Goal: Contribute content: Contribute content

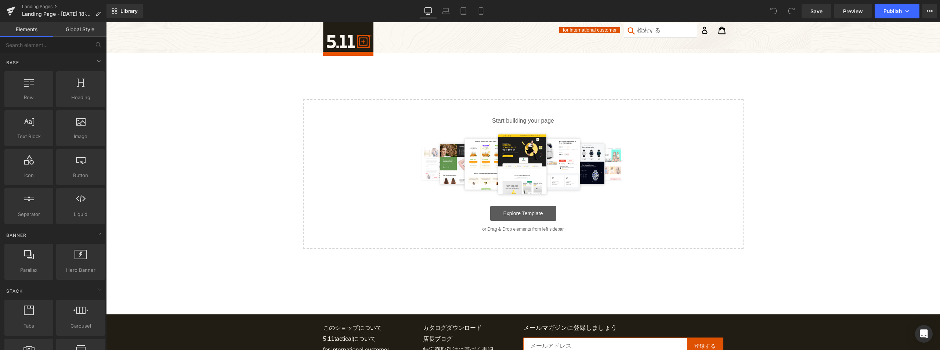
click at [524, 218] on link "Explore Template" at bounding box center [523, 213] width 66 height 15
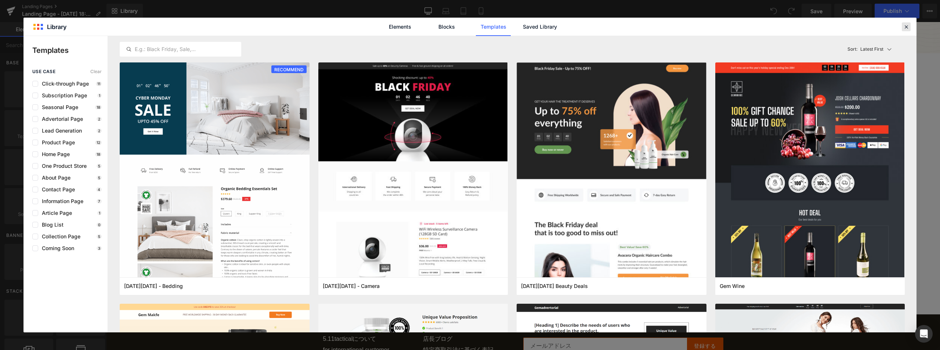
click at [910, 28] on div at bounding box center [906, 26] width 9 height 9
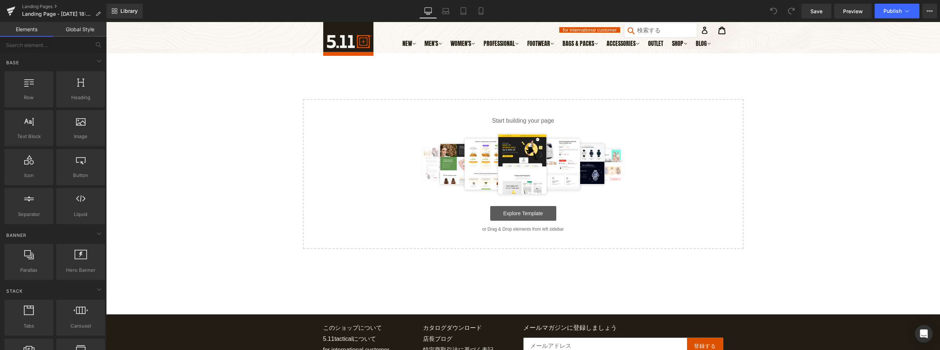
click at [511, 212] on link "Explore Template" at bounding box center [523, 213] width 66 height 15
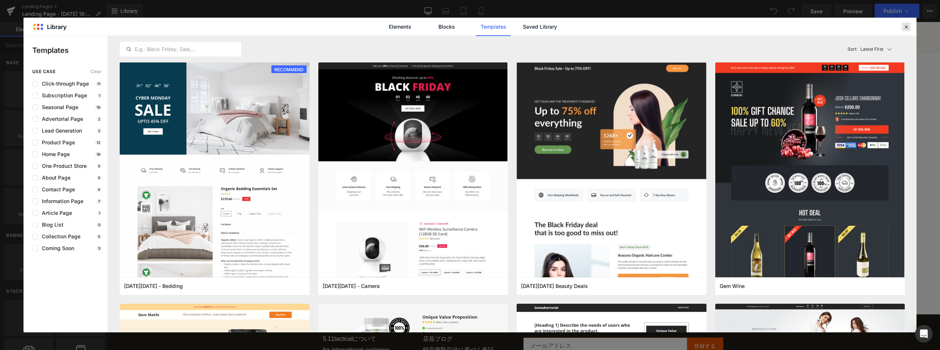
click at [907, 28] on icon at bounding box center [906, 27] width 7 height 7
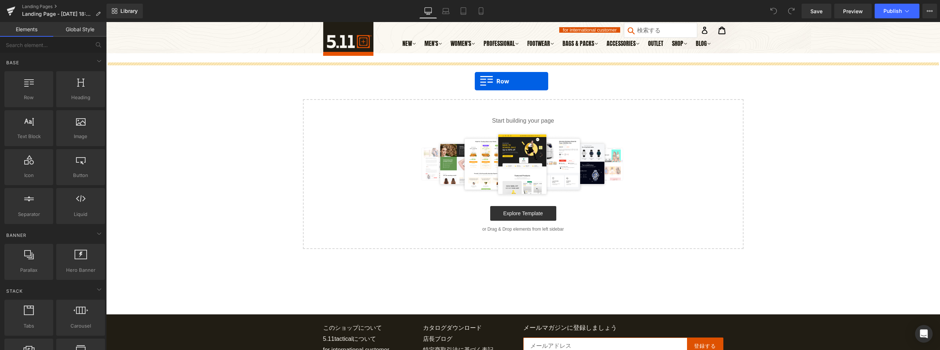
drag, startPoint x: 136, startPoint y: 111, endPoint x: 475, endPoint y: 81, distance: 340.8
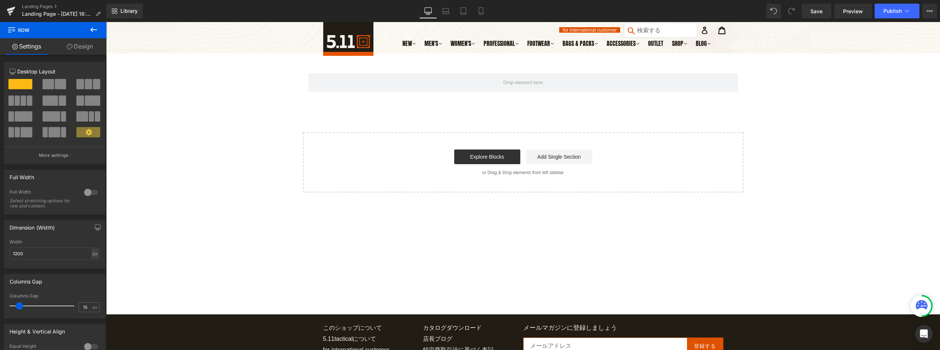
click at [99, 31] on button at bounding box center [94, 30] width 26 height 16
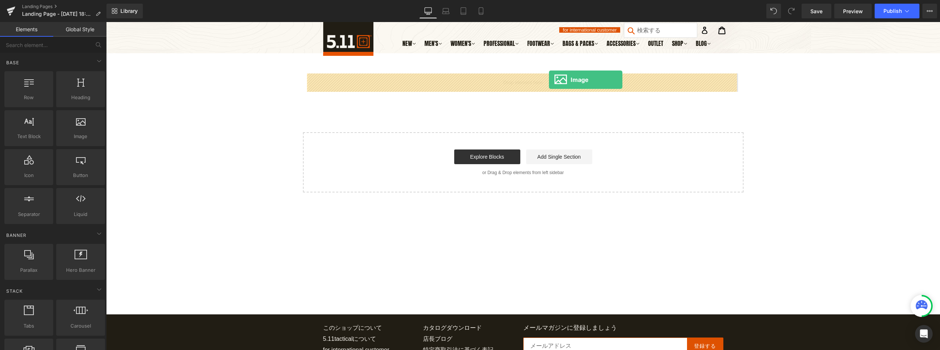
drag, startPoint x: 199, startPoint y: 154, endPoint x: 549, endPoint y: 80, distance: 357.9
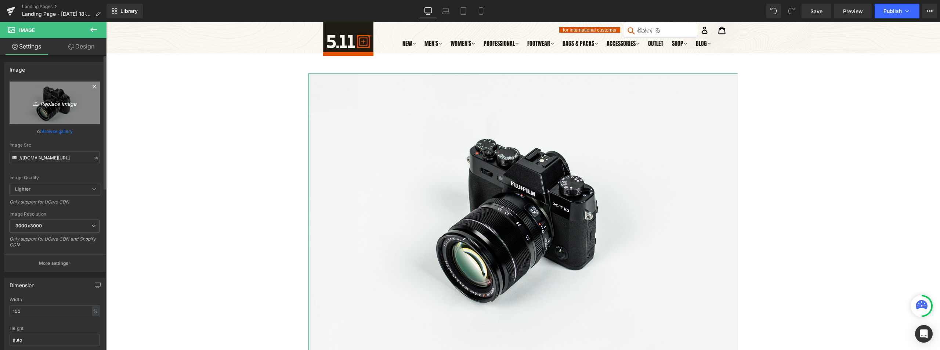
click at [57, 111] on link "Replace Image" at bounding box center [55, 103] width 90 height 42
type input "C:\fakepath\[DATE]-EC-周年バナー　３.jpg"
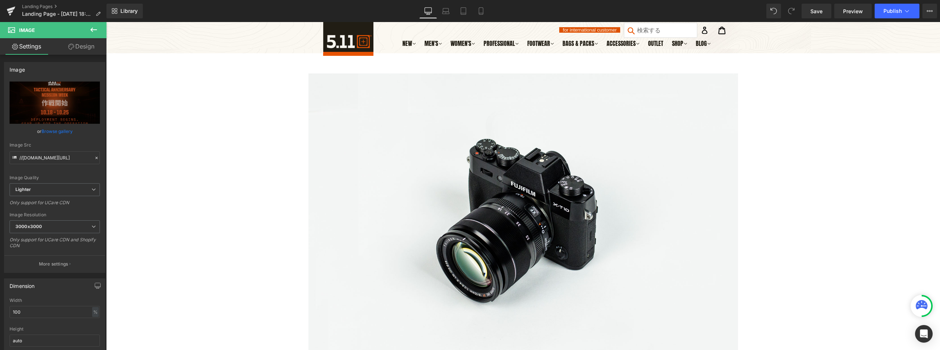
type input "[URL][DOMAIN_NAME]"
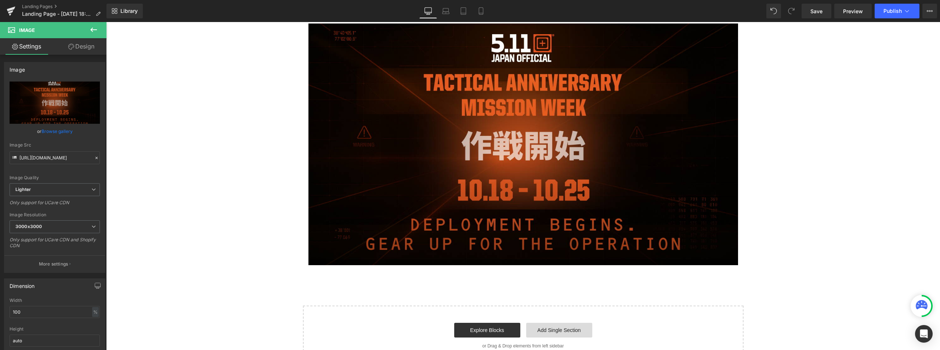
scroll to position [37, 0]
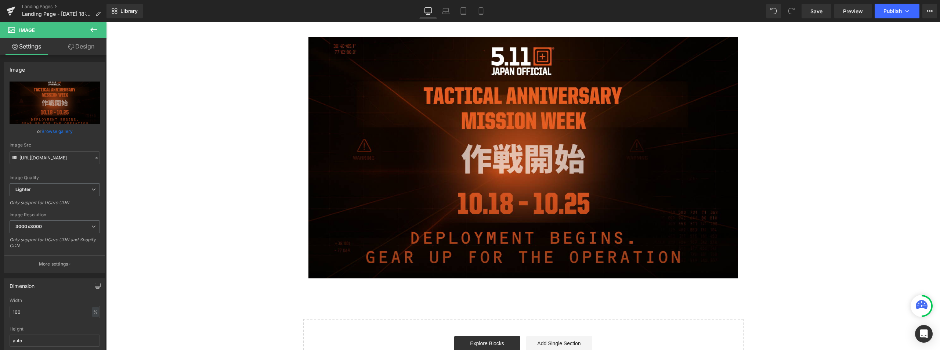
click at [92, 25] on icon at bounding box center [93, 29] width 9 height 9
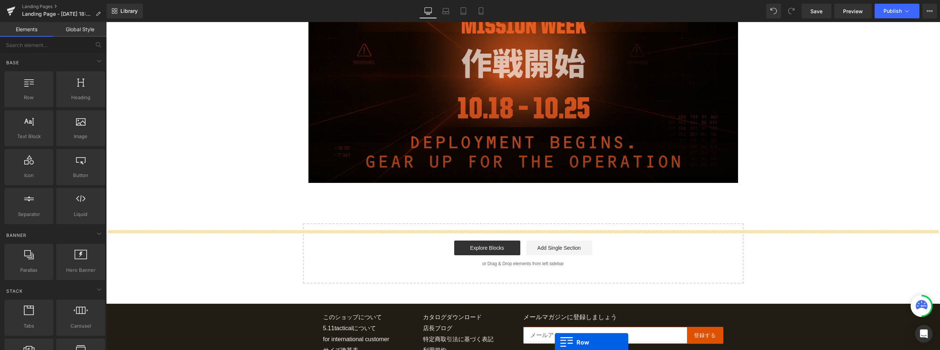
scroll to position [203, 0]
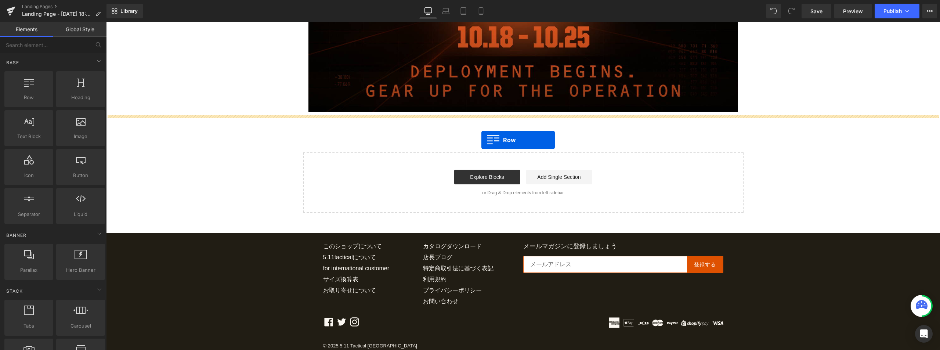
drag, startPoint x: 139, startPoint y: 119, endPoint x: 482, endPoint y: 140, distance: 343.0
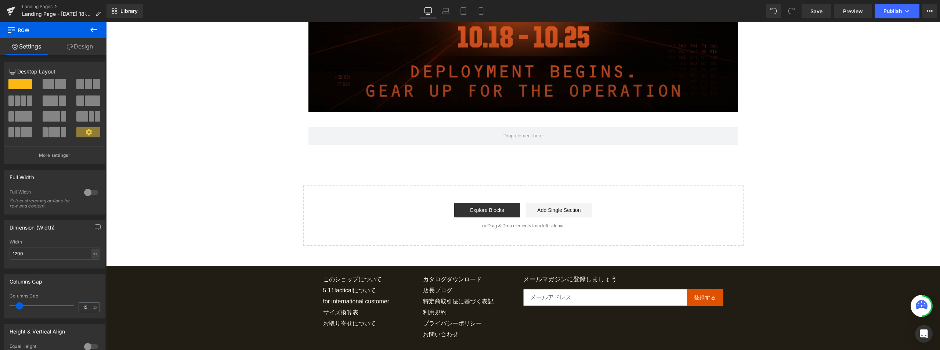
click at [76, 30] on span "Row" at bounding box center [43, 30] width 73 height 16
click at [94, 29] on icon at bounding box center [93, 29] width 9 height 9
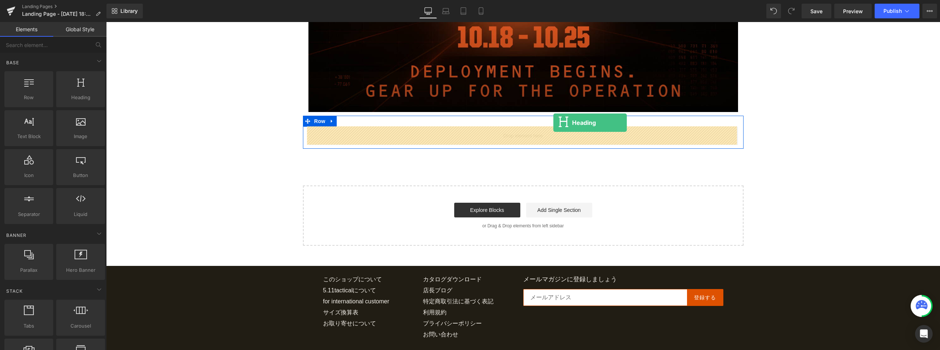
drag, startPoint x: 170, startPoint y: 106, endPoint x: 554, endPoint y: 126, distance: 384.0
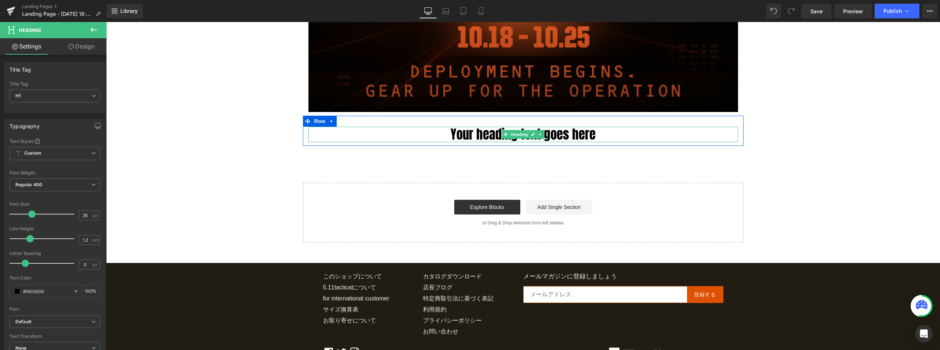
click at [583, 135] on h1 "Your heading text goes here" at bounding box center [524, 134] width 430 height 15
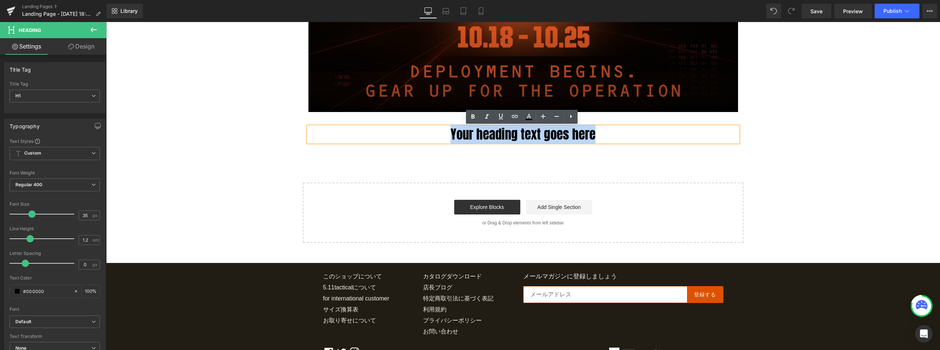
drag, startPoint x: 616, startPoint y: 135, endPoint x: 373, endPoint y: 129, distance: 242.9
click at [373, 129] on h1 "Your heading text goes here" at bounding box center [524, 134] width 430 height 15
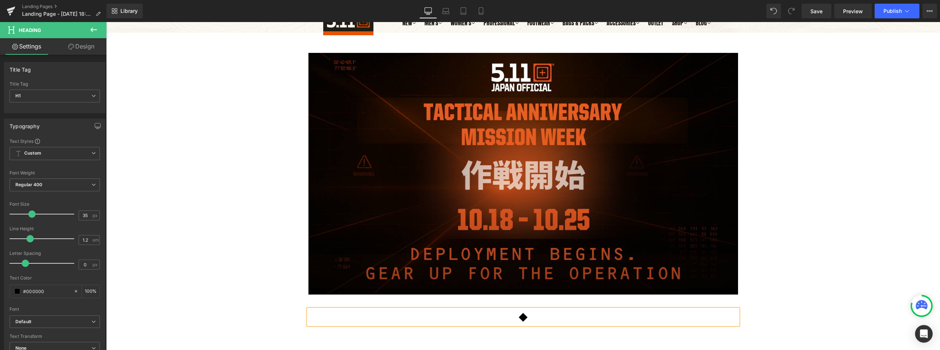
scroll to position [19, 0]
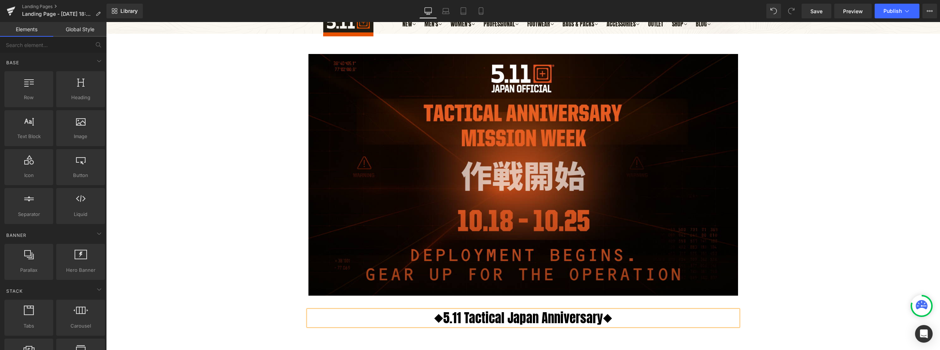
click at [826, 169] on div "Image Row ◆5.11 Tactical Japan Anniversary◆ Heading Row Select your layout" at bounding box center [523, 234] width 834 height 383
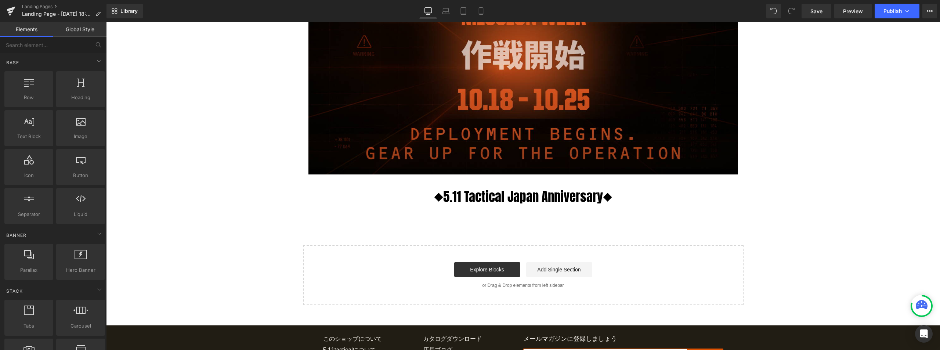
scroll to position [166, 0]
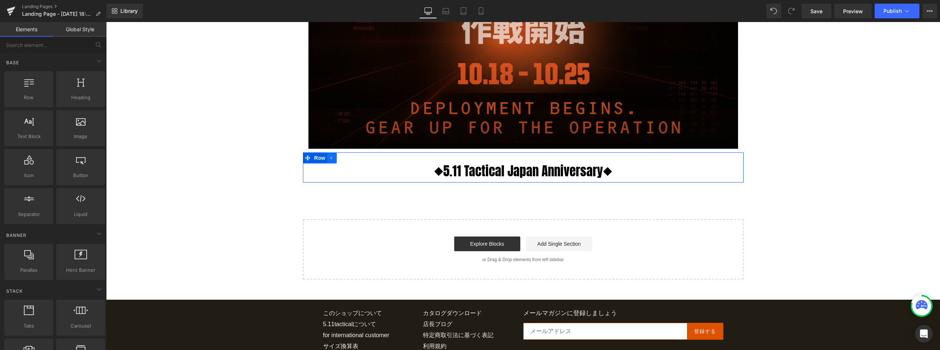
click at [335, 161] on link at bounding box center [332, 157] width 10 height 11
click at [337, 159] on link at bounding box center [342, 157] width 10 height 11
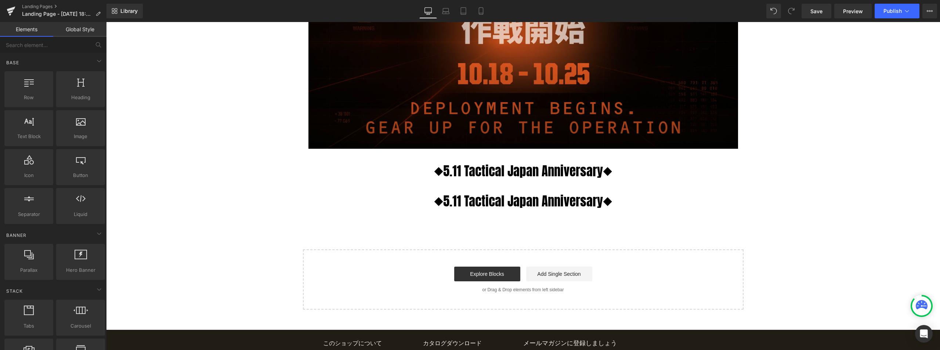
click at [473, 205] on h1 "◆5.11 Tactical Japan Anniversary◆" at bounding box center [524, 201] width 430 height 15
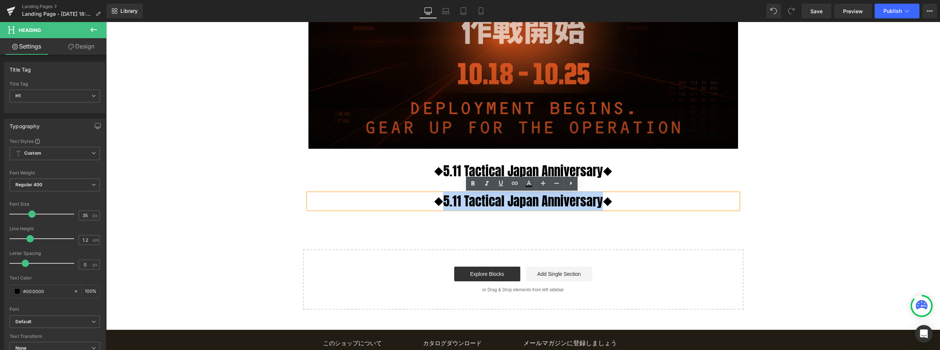
drag, startPoint x: 441, startPoint y: 204, endPoint x: 600, endPoint y: 201, distance: 159.5
click at [600, 201] on h1 "◆5.11 Tactical Japan Anniversary◆" at bounding box center [524, 201] width 430 height 15
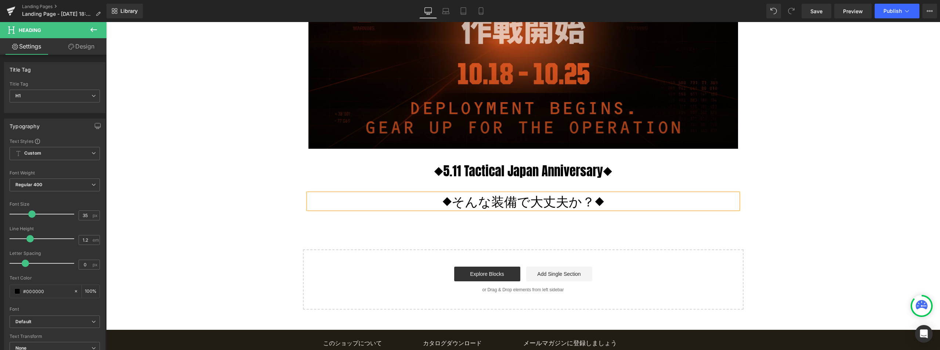
click at [828, 155] on div "Image Row ◆5.11 Tactical Japan Anniversary◆ Heading Row ◆そんな装備で大丈夫か？◆ Heading R…" at bounding box center [523, 103] width 834 height 414
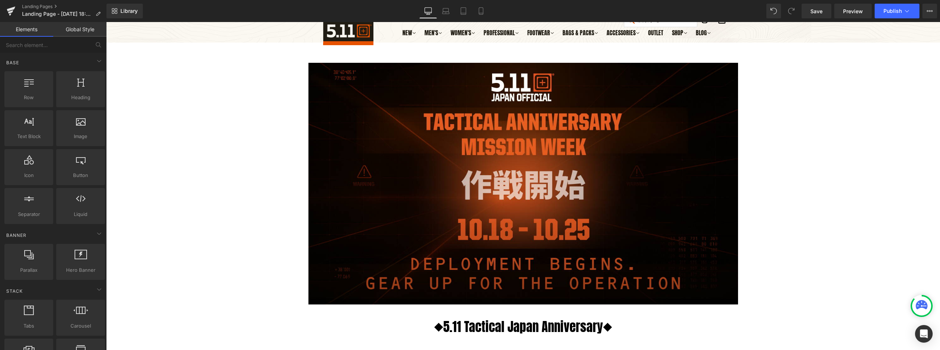
scroll to position [0, 0]
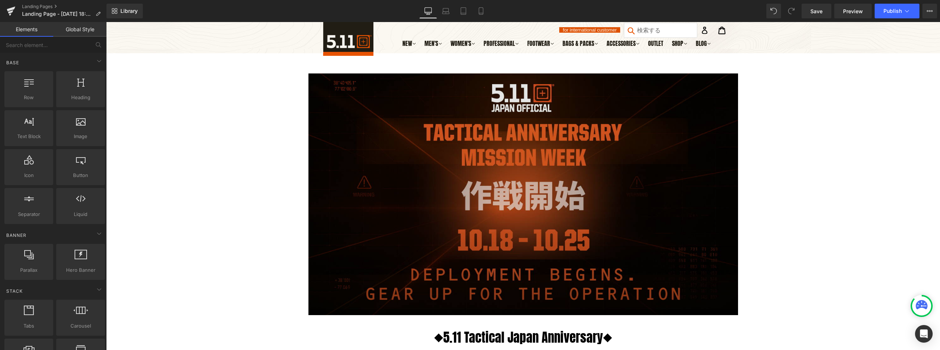
click at [334, 82] on img at bounding box center [524, 194] width 430 height 242
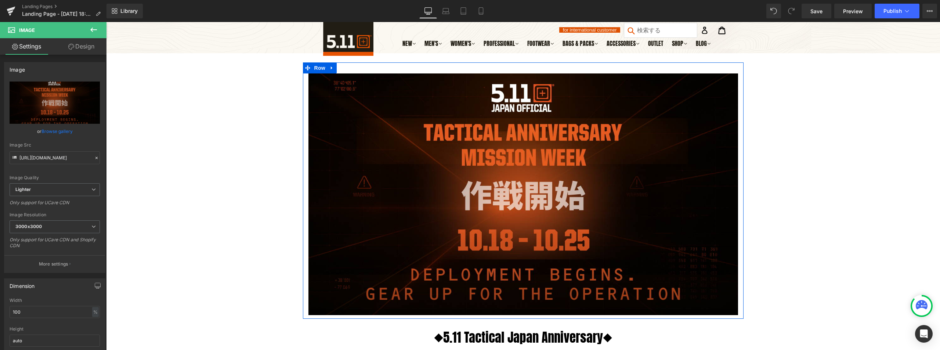
click at [331, 67] on icon at bounding box center [331, 68] width 5 height 6
click at [339, 69] on icon at bounding box center [341, 68] width 5 height 6
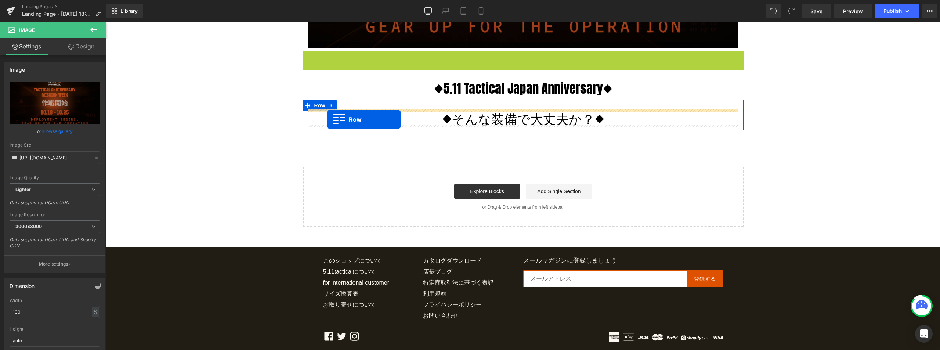
scroll to position [282, 0]
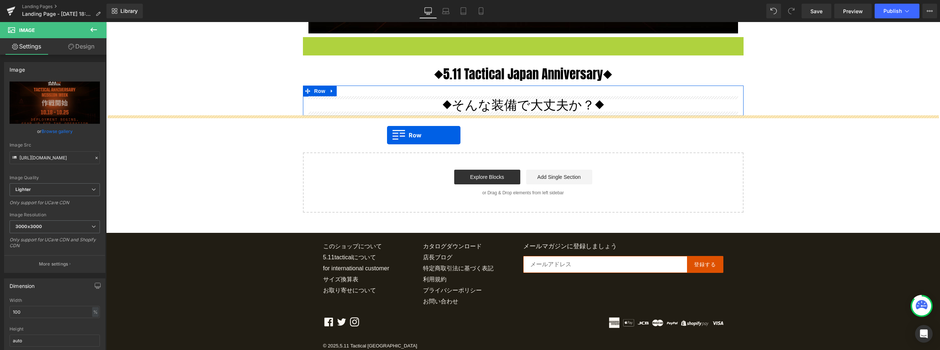
drag, startPoint x: 309, startPoint y: 69, endPoint x: 387, endPoint y: 135, distance: 102.2
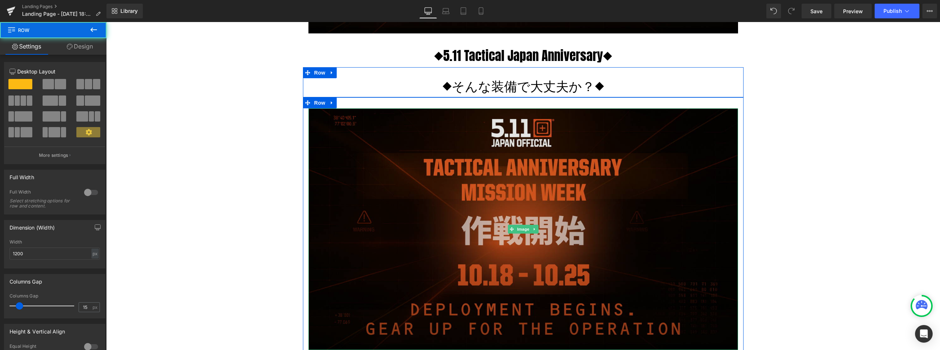
click at [514, 159] on img at bounding box center [524, 229] width 430 height 242
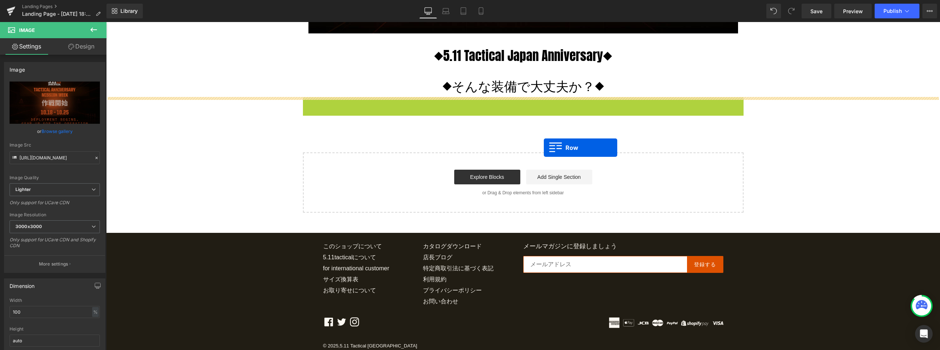
drag, startPoint x: 305, startPoint y: 107, endPoint x: 552, endPoint y: 155, distance: 251.9
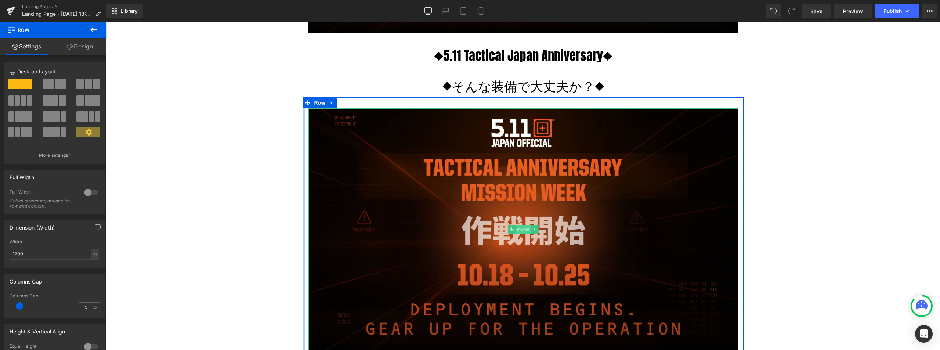
click at [516, 229] on span "Image" at bounding box center [523, 229] width 15 height 9
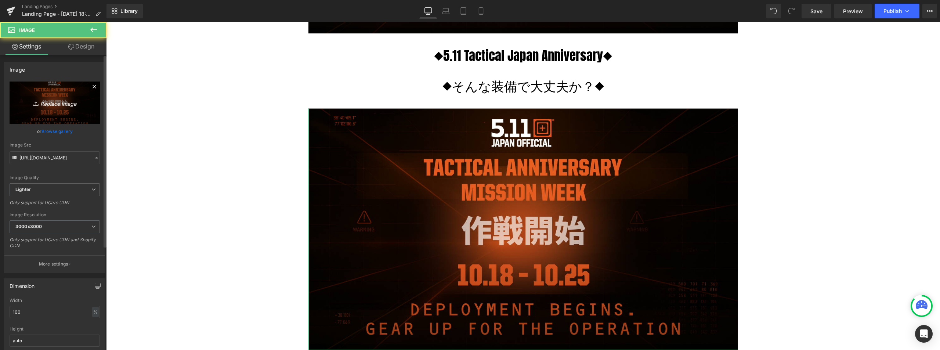
click at [54, 97] on link "Replace Image" at bounding box center [55, 103] width 90 height 42
type input "C:\fakepath\ec周年スケジュールバナー.jpg"
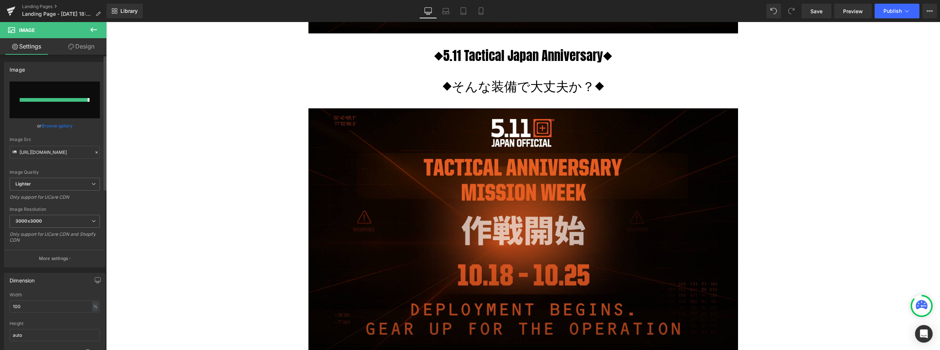
type input "[URL][DOMAIN_NAME]"
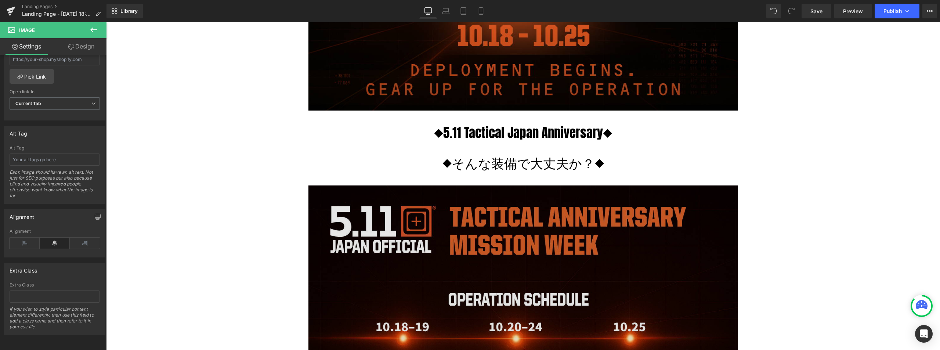
scroll to position [208, 0]
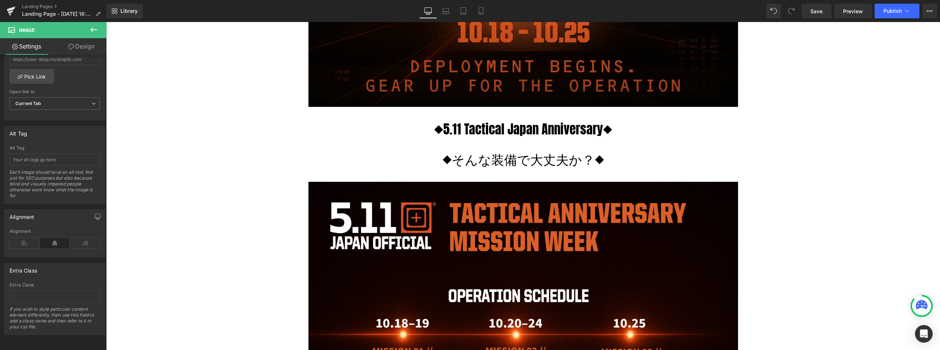
click at [91, 34] on icon at bounding box center [93, 29] width 9 height 9
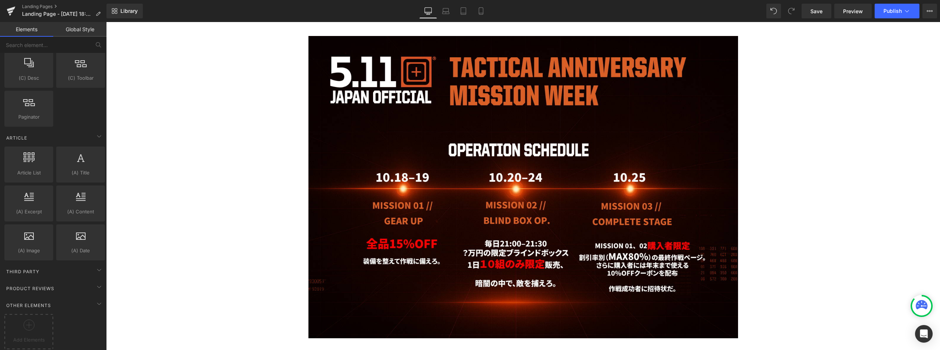
scroll to position [355, 0]
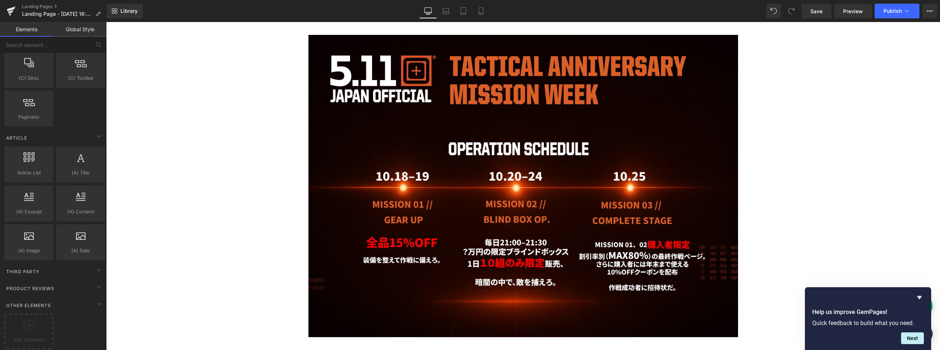
click at [807, 168] on div "Image Row ◆5.11 Tactical Japan Anniversary◆ Heading Row ◆そんな装備で大丈夫か？◆ Heading R…" at bounding box center [523, 72] width 834 height 731
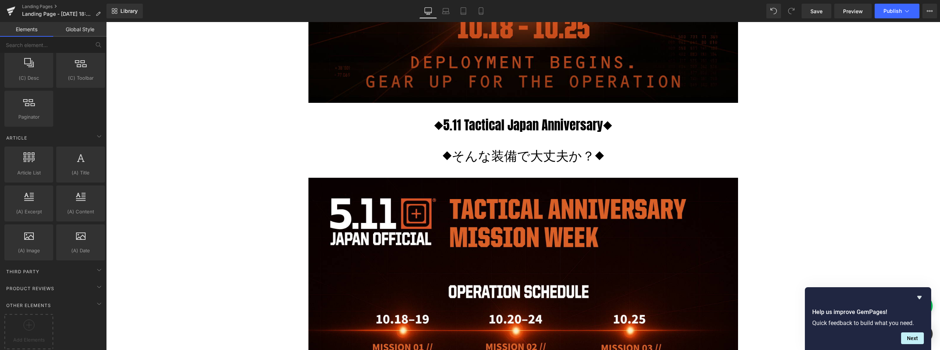
scroll to position [220, 0]
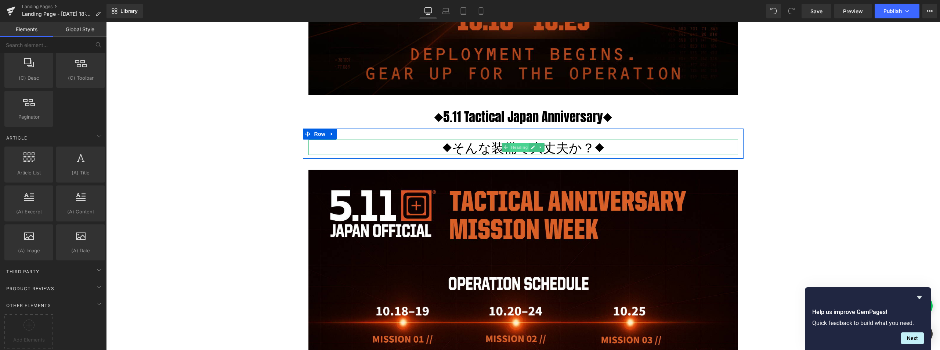
click at [514, 150] on span "Heading" at bounding box center [519, 147] width 20 height 9
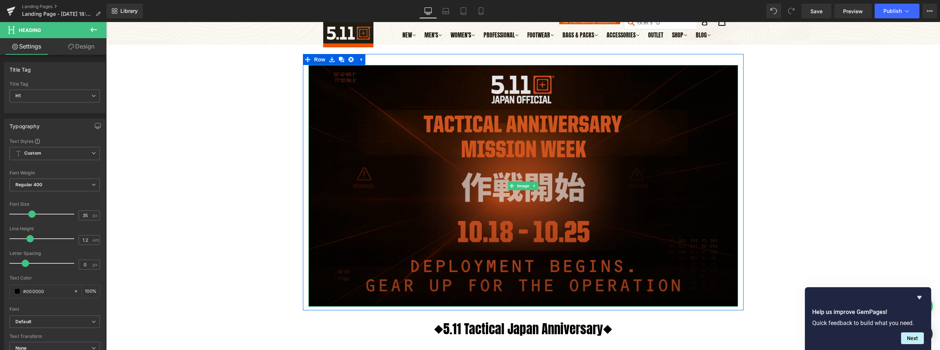
scroll to position [0, 0]
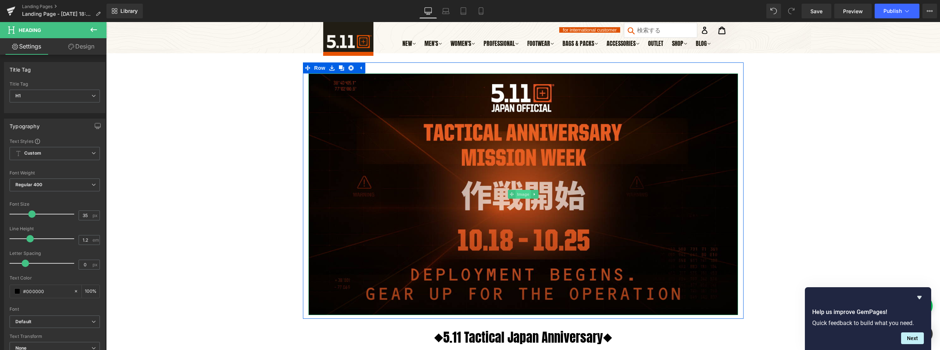
click at [521, 197] on span "Image" at bounding box center [523, 194] width 15 height 9
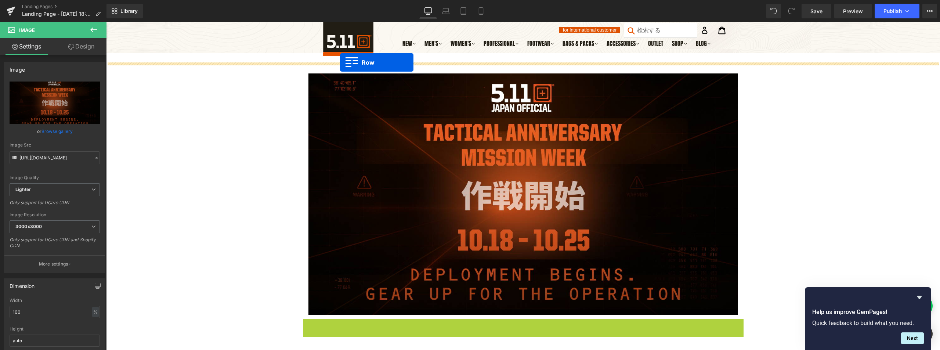
drag, startPoint x: 303, startPoint y: 289, endPoint x: 761, endPoint y: 110, distance: 491.9
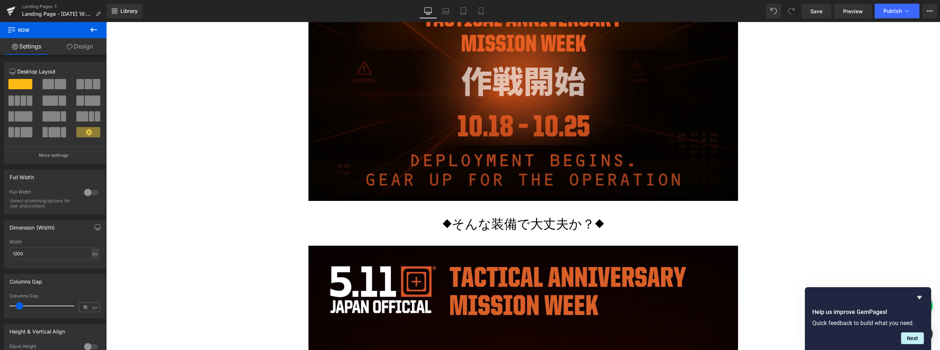
scroll to position [147, 0]
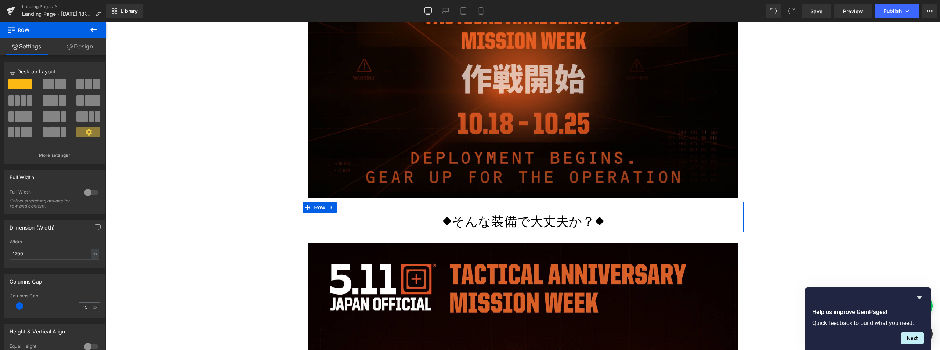
click at [458, 224] on h1 "◆そんな装備で大丈夫か？◆" at bounding box center [524, 220] width 430 height 15
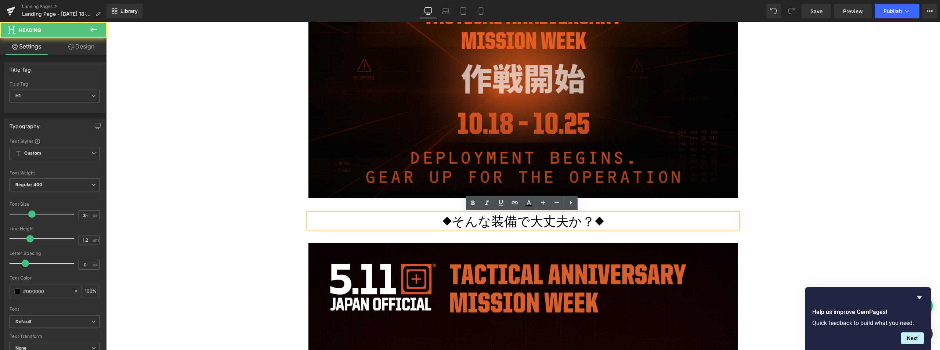
click at [457, 217] on h1 "◆そんな装備で大丈夫か？◆" at bounding box center [524, 220] width 430 height 15
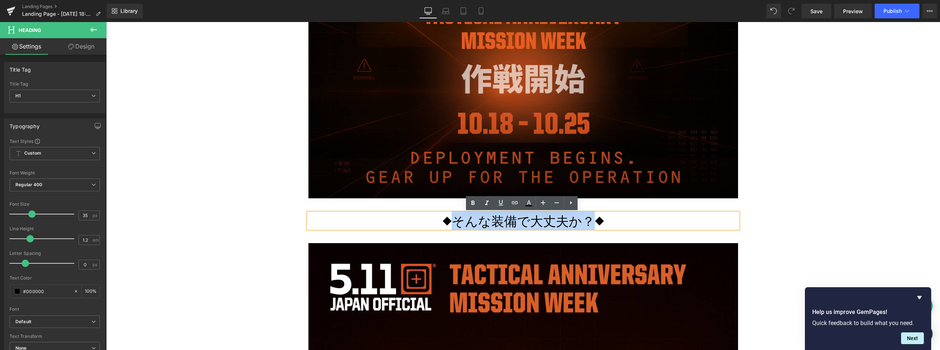
drag, startPoint x: 455, startPoint y: 221, endPoint x: 592, endPoint y: 225, distance: 137.1
click at [592, 225] on h1 "◆そんな装備で大丈夫か？◆" at bounding box center [524, 220] width 430 height 15
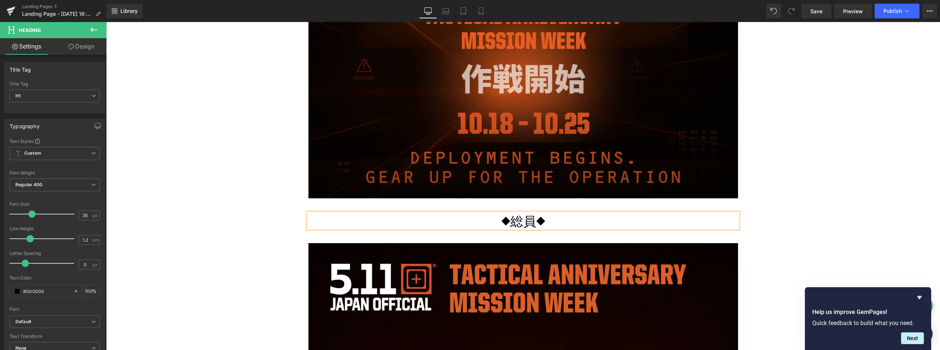
scroll to position [335, 0]
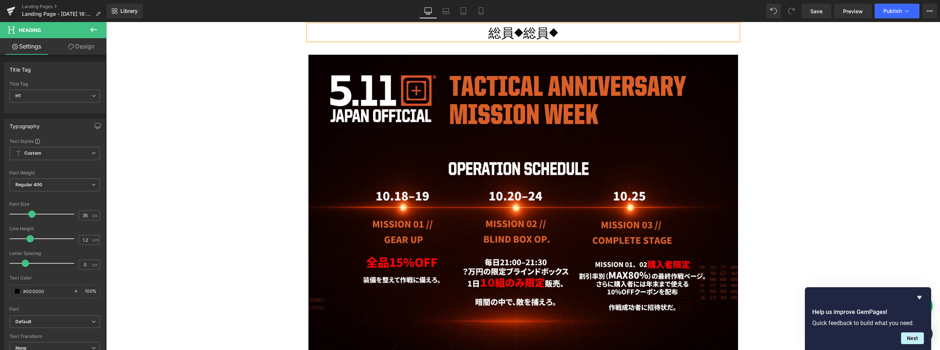
click at [526, 26] on h1 "総員◆総員◆" at bounding box center [524, 32] width 430 height 15
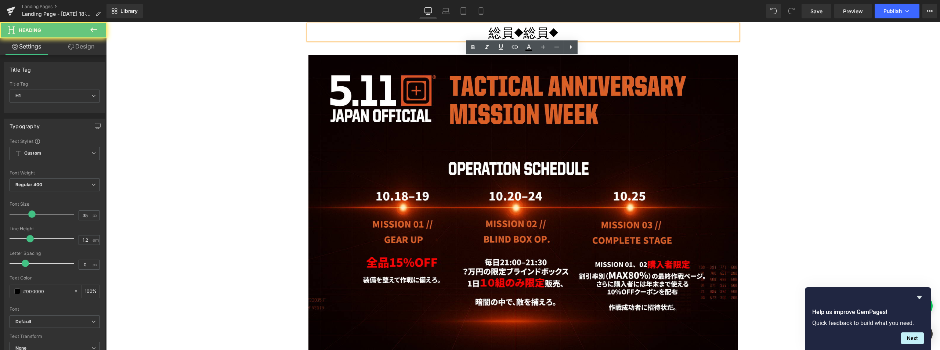
click at [511, 37] on h1 "総員◆総員◆" at bounding box center [524, 32] width 430 height 15
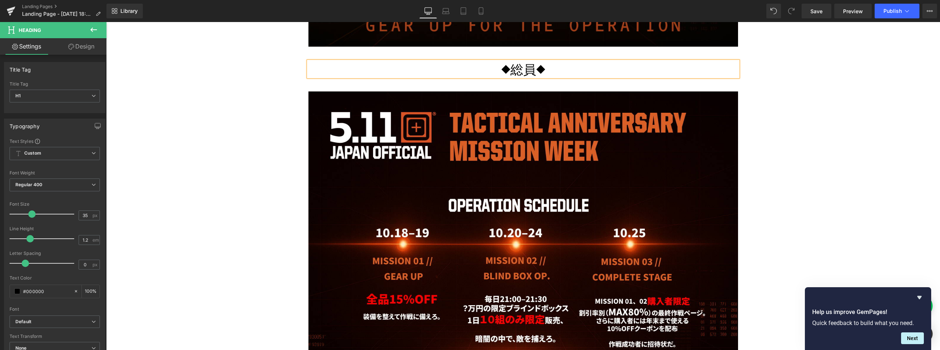
drag, startPoint x: 534, startPoint y: 69, endPoint x: 539, endPoint y: 69, distance: 4.1
click at [535, 69] on h1 "◆総員◆" at bounding box center [524, 68] width 430 height 15
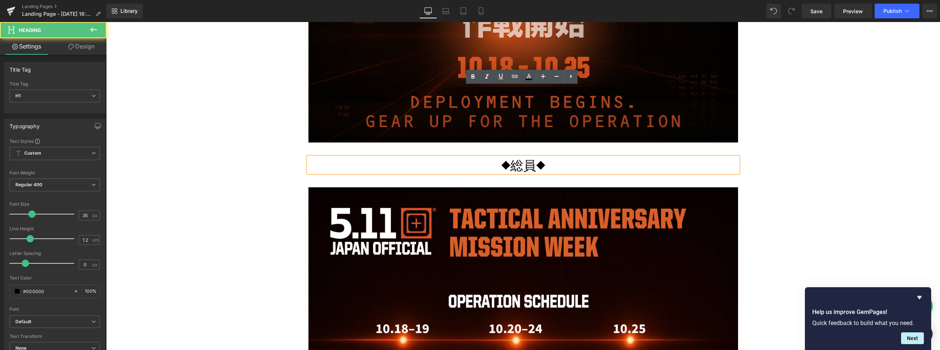
scroll to position [152, 0]
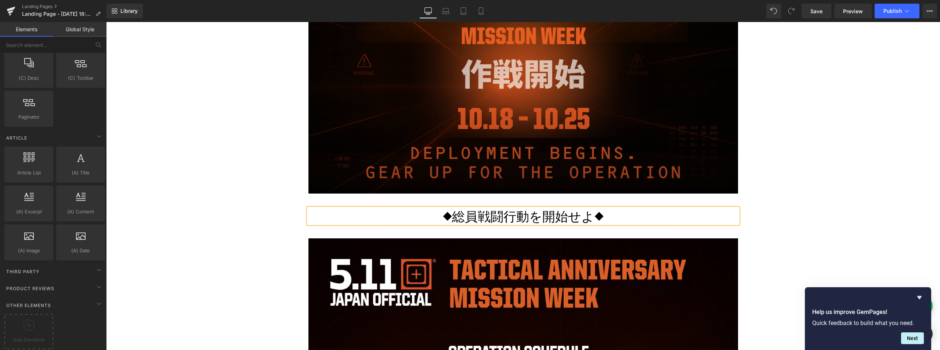
drag, startPoint x: 824, startPoint y: 184, endPoint x: 840, endPoint y: 193, distance: 18.4
click at [825, 184] on div "◆5.11 Tactical Japan Anniversary◆ Heading Row Image Row ◆総員戦闘行動を開始せよ◆ Heading R…" at bounding box center [523, 276] width 834 height 731
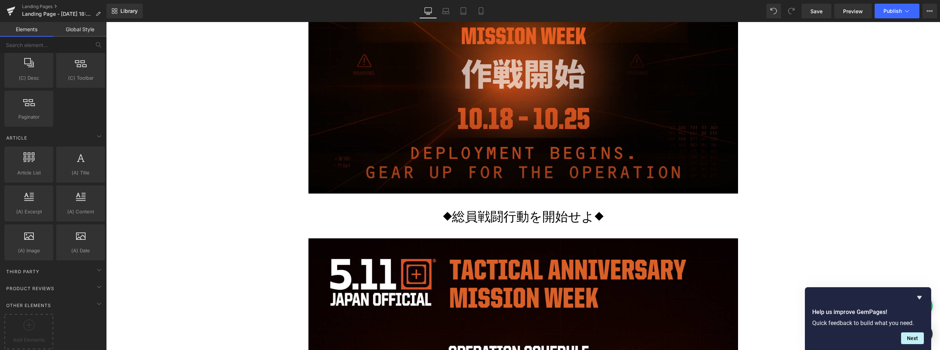
click at [920, 292] on div "Help us improve GemPages! Quick feedback to build what you need. Next" at bounding box center [868, 318] width 126 height 63
click at [921, 295] on icon "Hide survey" at bounding box center [919, 297] width 9 height 9
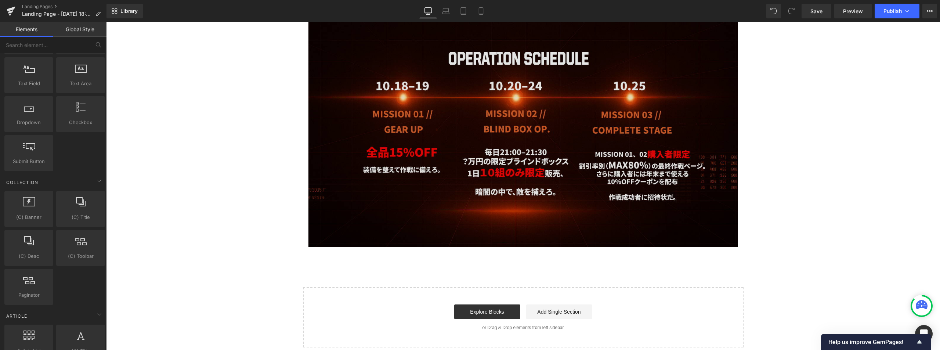
scroll to position [225, 0]
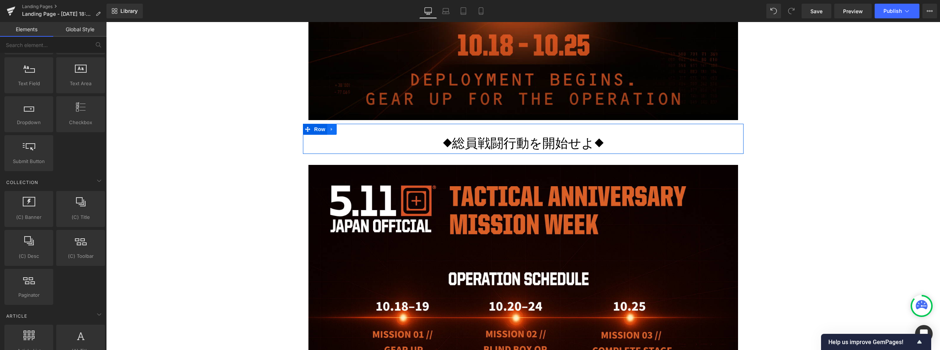
click at [332, 129] on icon at bounding box center [331, 129] width 5 height 6
click at [339, 129] on icon at bounding box center [341, 129] width 5 height 5
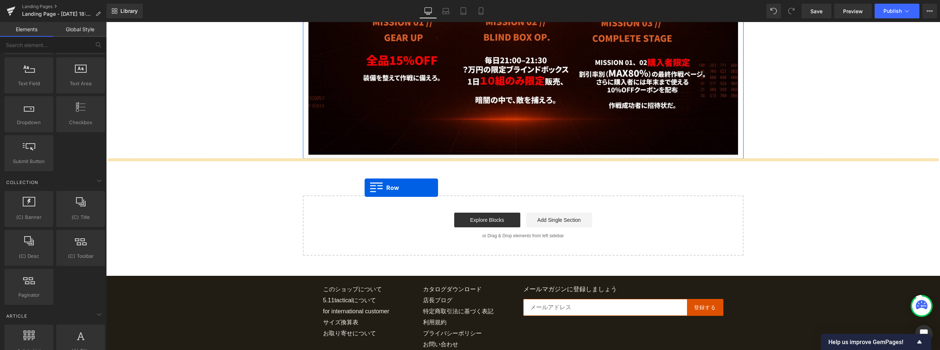
drag, startPoint x: 308, startPoint y: 160, endPoint x: 365, endPoint y: 187, distance: 62.6
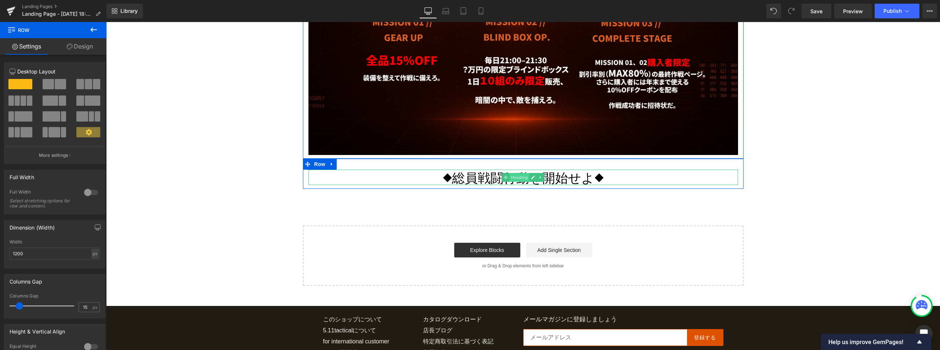
click at [515, 178] on span "Heading" at bounding box center [519, 177] width 20 height 9
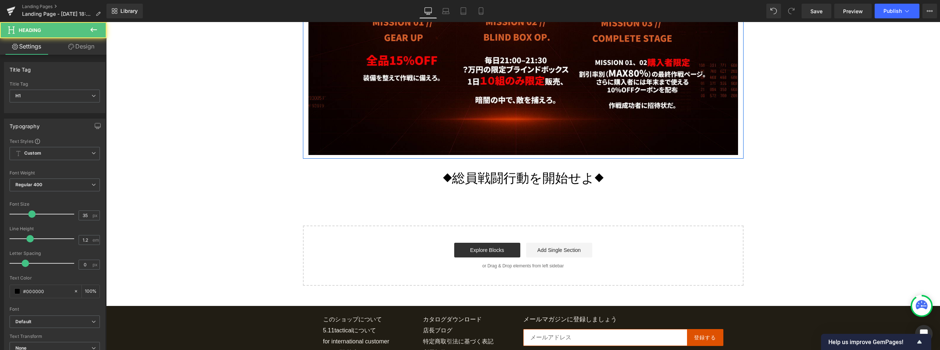
click at [510, 187] on div "◆総員戦闘行動を開始せよ◆ Heading Row" at bounding box center [523, 174] width 441 height 30
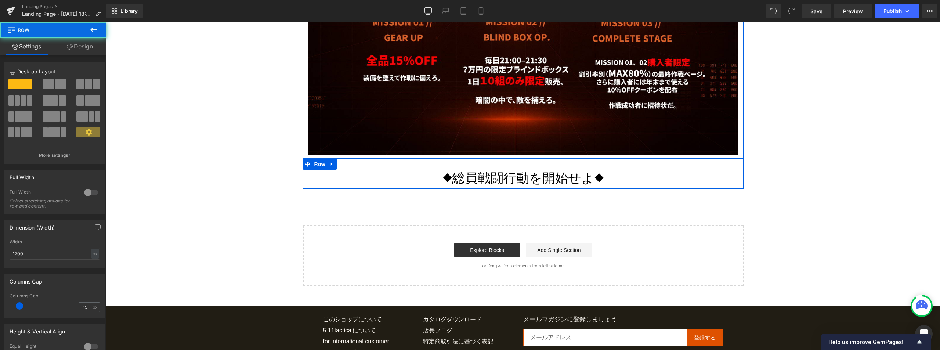
click at [460, 180] on h1 "◆総員戦闘行動を開始せよ◆" at bounding box center [524, 177] width 430 height 15
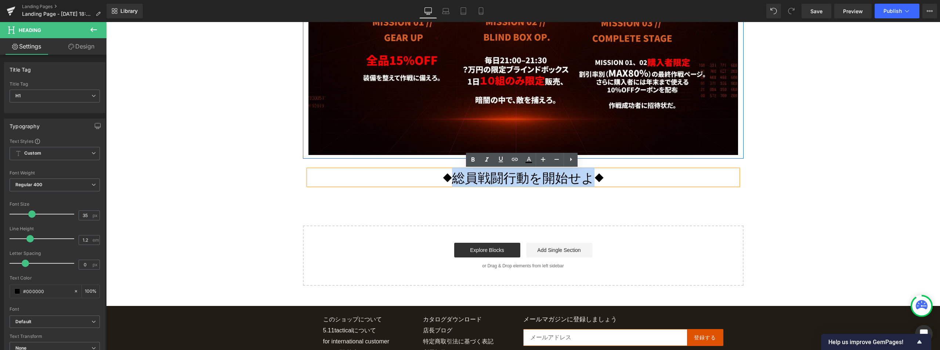
drag, startPoint x: 456, startPoint y: 181, endPoint x: 591, endPoint y: 186, distance: 134.9
click at [591, 185] on h1 "◆総員戦闘行動を開始せよ◆" at bounding box center [524, 177] width 430 height 15
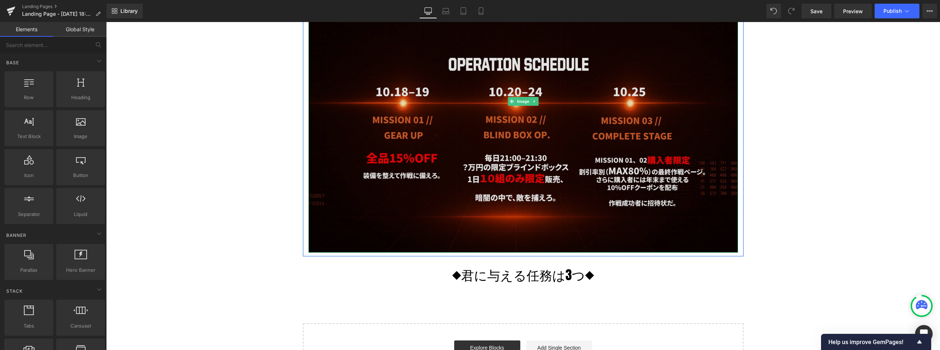
scroll to position [574, 0]
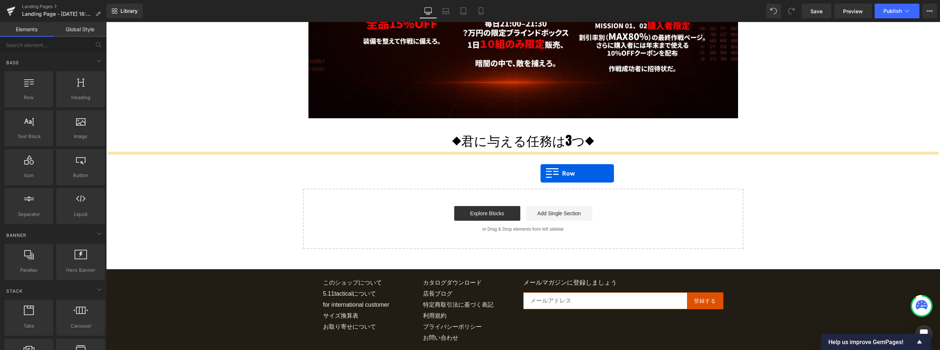
drag, startPoint x: 135, startPoint y: 118, endPoint x: 541, endPoint y: 173, distance: 409.4
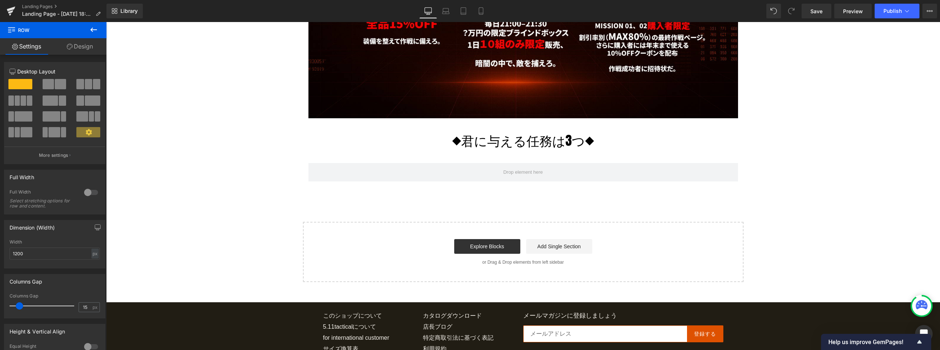
click at [96, 30] on icon at bounding box center [93, 30] width 7 height 4
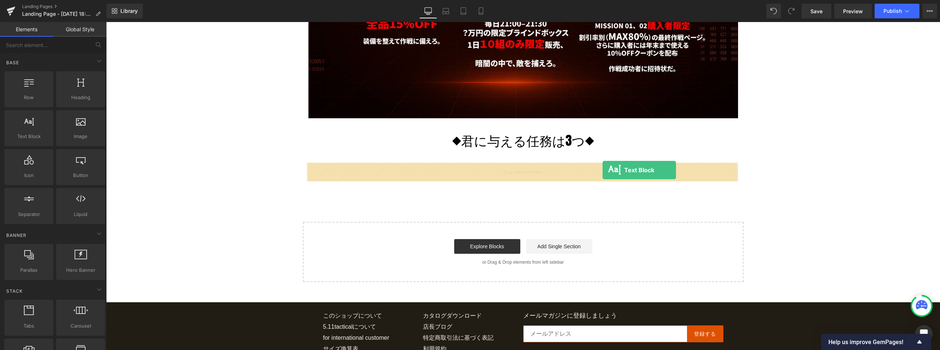
drag, startPoint x: 140, startPoint y: 154, endPoint x: 603, endPoint y: 170, distance: 463.1
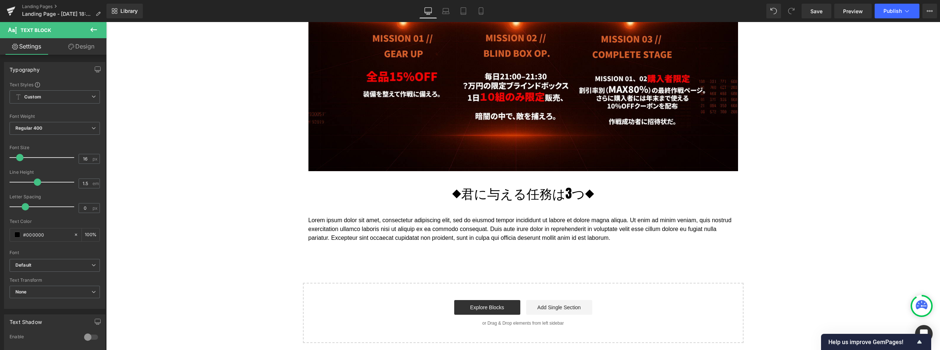
scroll to position [501, 0]
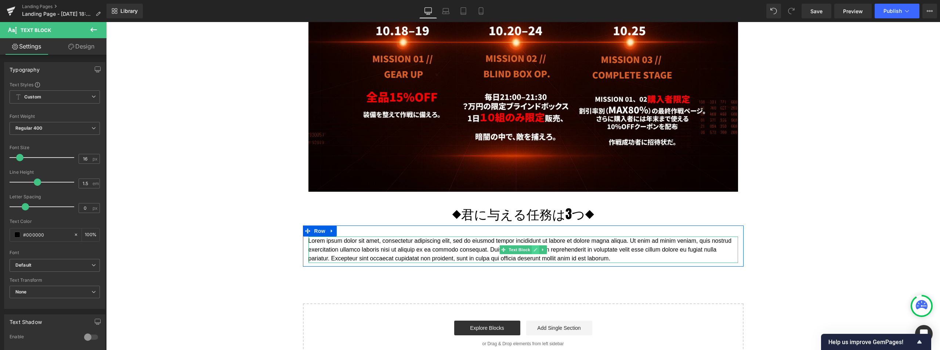
click at [536, 253] on link at bounding box center [536, 249] width 8 height 9
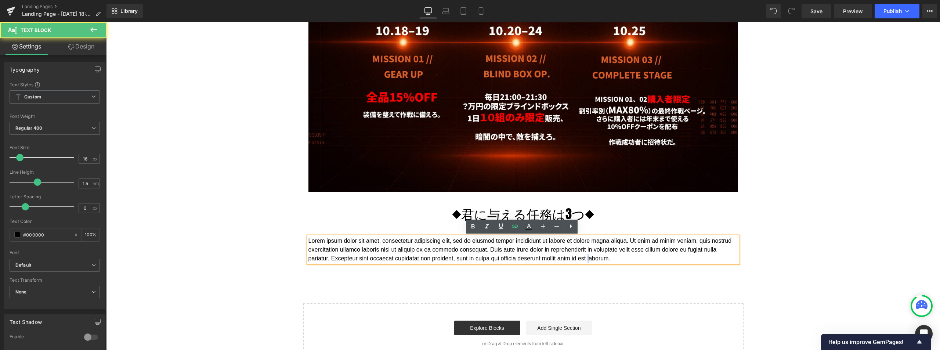
click at [636, 255] on p "Lorem ipsum dolor sit amet, consectetur adipiscing elit, sed do eiusmod tempor …" at bounding box center [524, 250] width 430 height 26
click at [665, 258] on p "Lorem ipsum dolor sit amet, consectetur adipiscing elit, sed do eiusmod tempor …" at bounding box center [524, 250] width 430 height 26
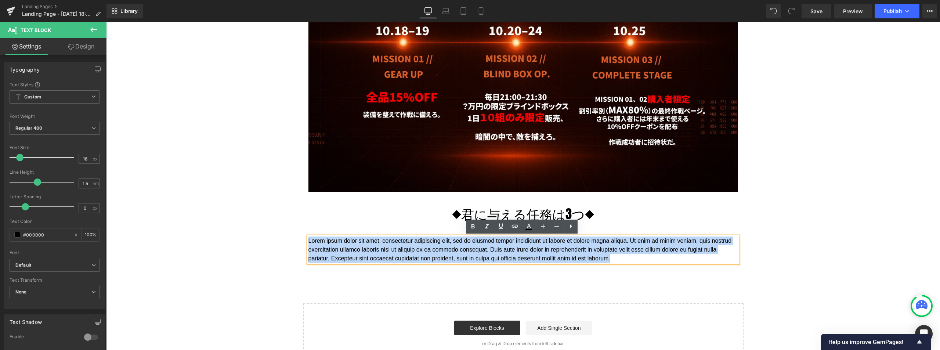
drag, startPoint x: 673, startPoint y: 259, endPoint x: 305, endPoint y: 233, distance: 369.4
click at [305, 233] on div "Lorem ipsum dolor sit amet, consectetur adipiscing elit, sed do eiusmod tempor …" at bounding box center [523, 246] width 441 height 41
